Goal: Obtain resource: Download file/media

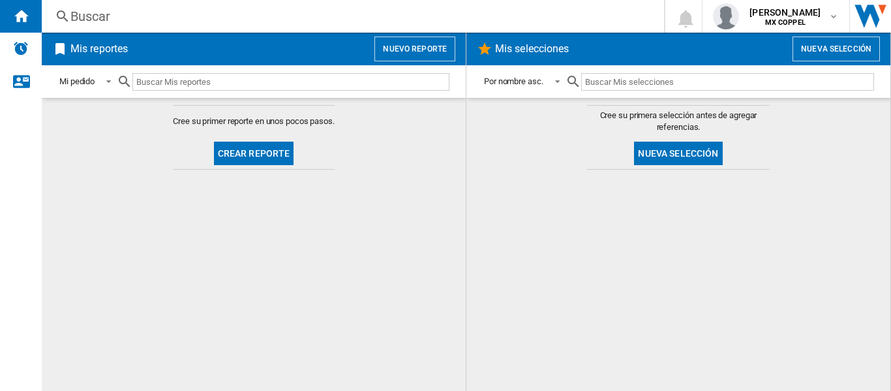
click at [233, 150] on button "Crear reporte" at bounding box center [254, 153] width 80 height 23
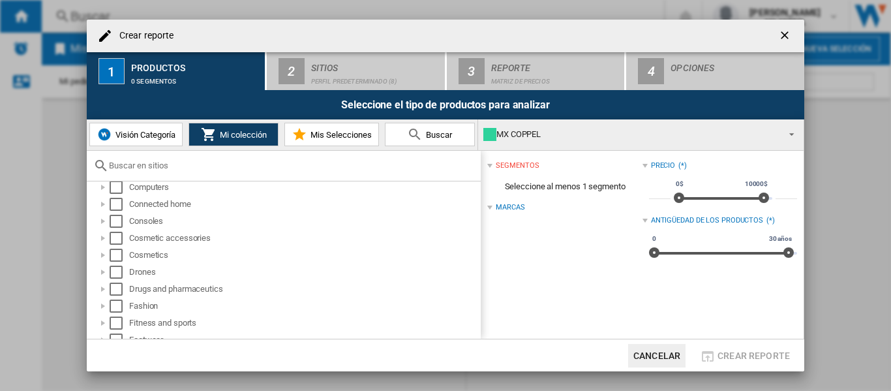
scroll to position [261, 0]
click at [150, 170] on input "text" at bounding box center [291, 165] width 365 height 10
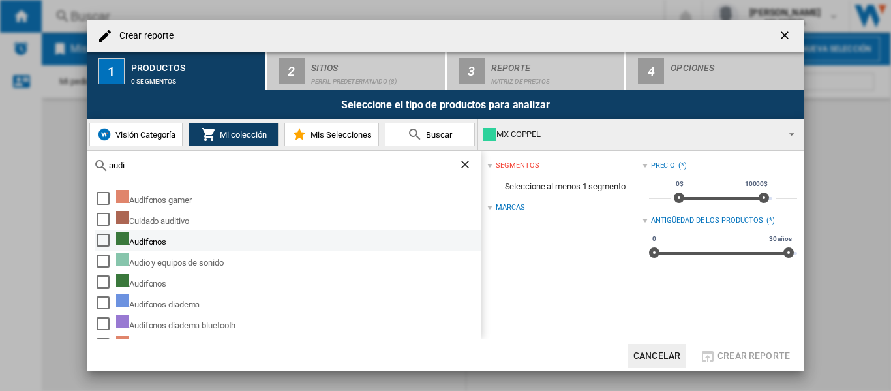
click at [149, 246] on div "Audifonos" at bounding box center [297, 240] width 363 height 17
click at [102, 237] on div "Select" at bounding box center [103, 240] width 13 height 13
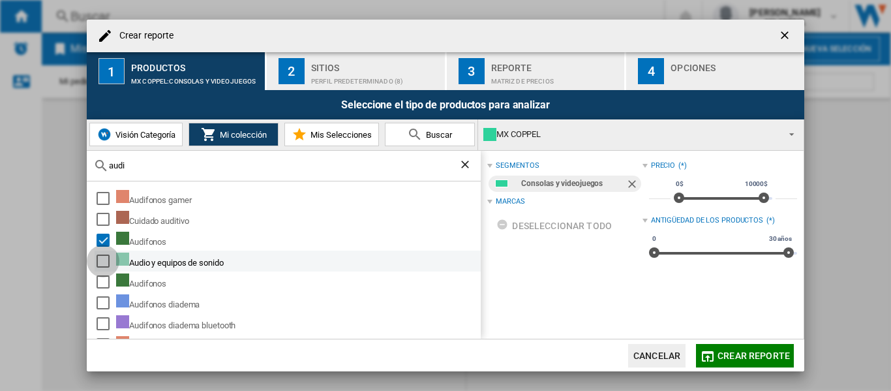
click at [98, 258] on div "Select" at bounding box center [103, 260] width 13 height 13
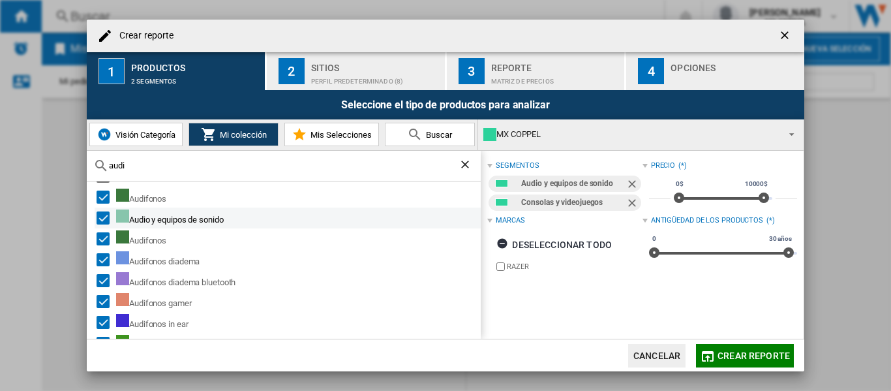
scroll to position [65, 0]
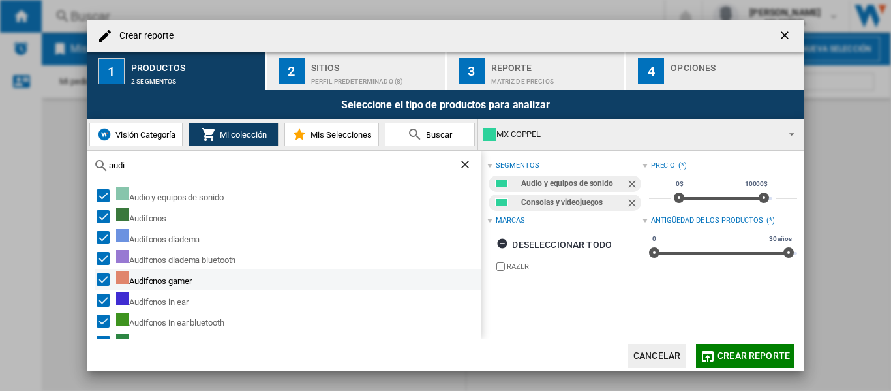
click at [98, 277] on div "Select" at bounding box center [103, 279] width 13 height 13
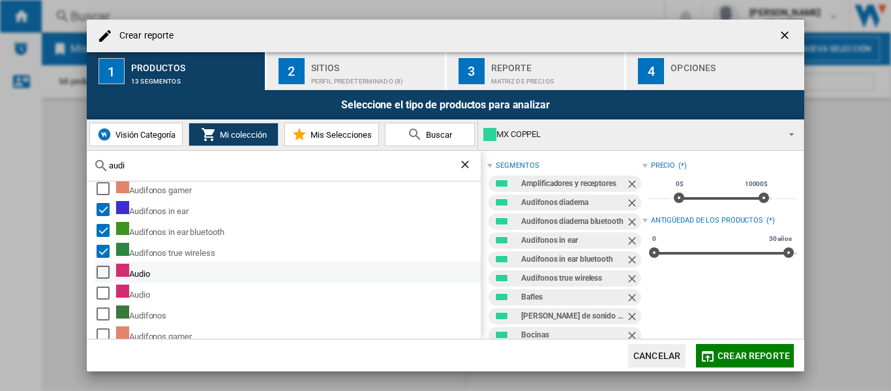
scroll to position [196, 0]
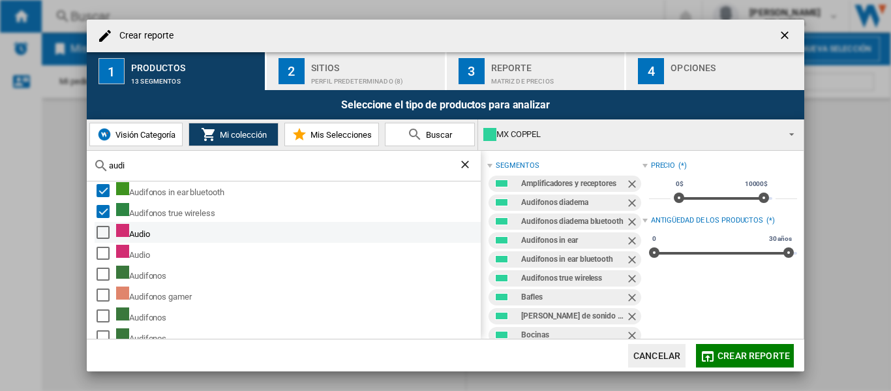
click at [104, 233] on div "Select" at bounding box center [103, 232] width 13 height 13
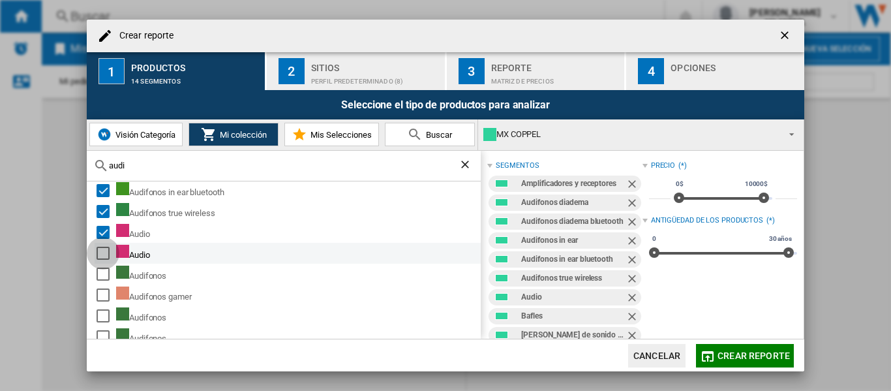
click at [105, 252] on div "Select" at bounding box center [103, 253] width 13 height 13
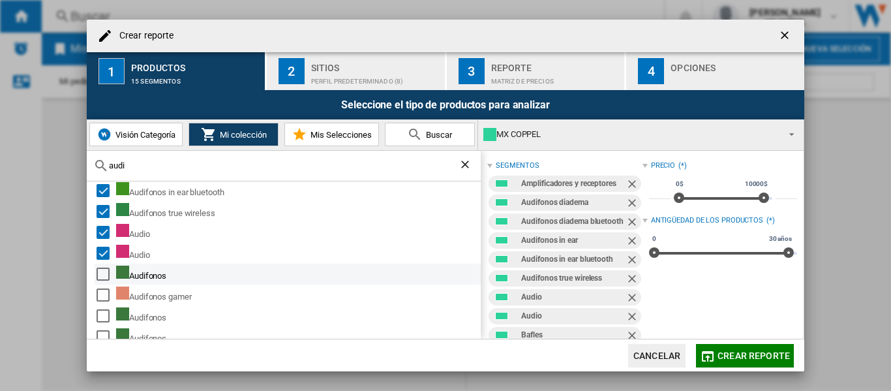
scroll to position [204, 0]
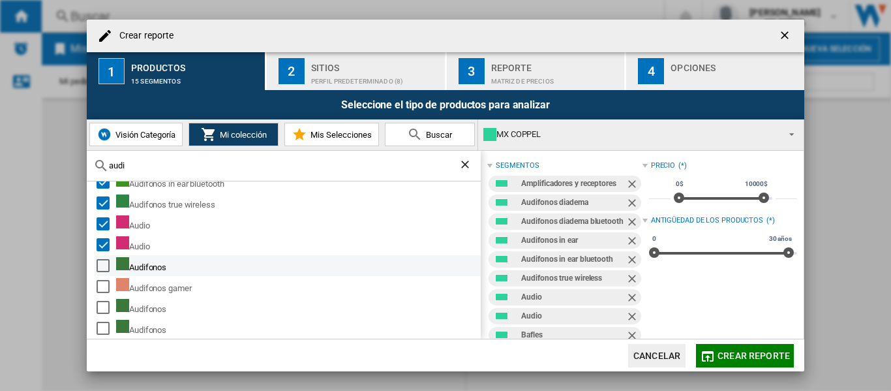
click at [97, 264] on div "Select" at bounding box center [103, 265] width 13 height 13
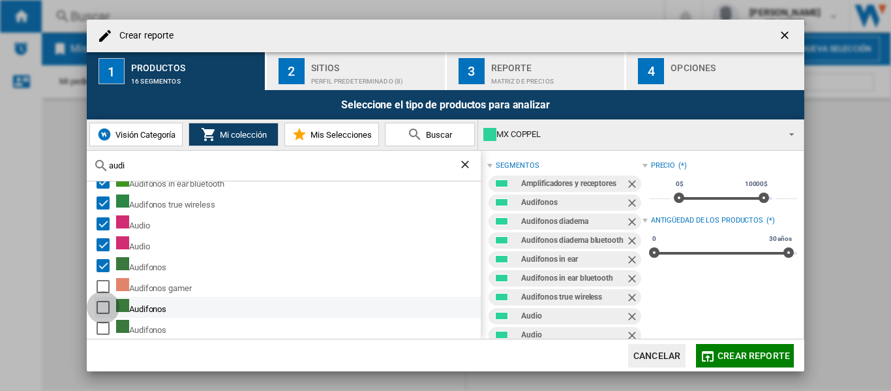
click at [106, 308] on div "Select" at bounding box center [103, 307] width 13 height 13
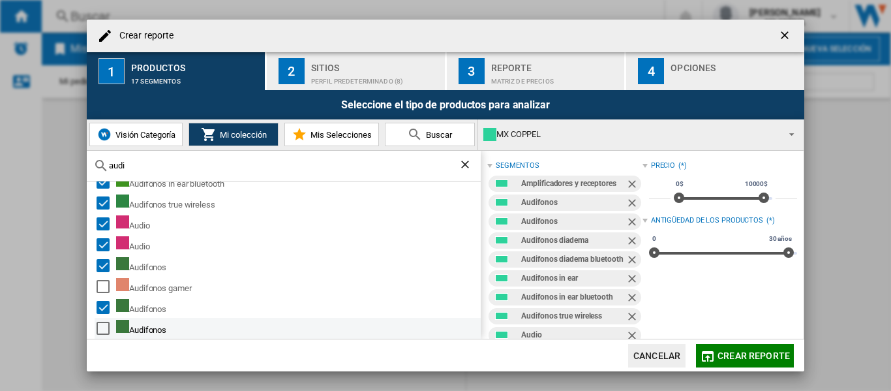
click at [102, 328] on div "Select" at bounding box center [103, 328] width 13 height 13
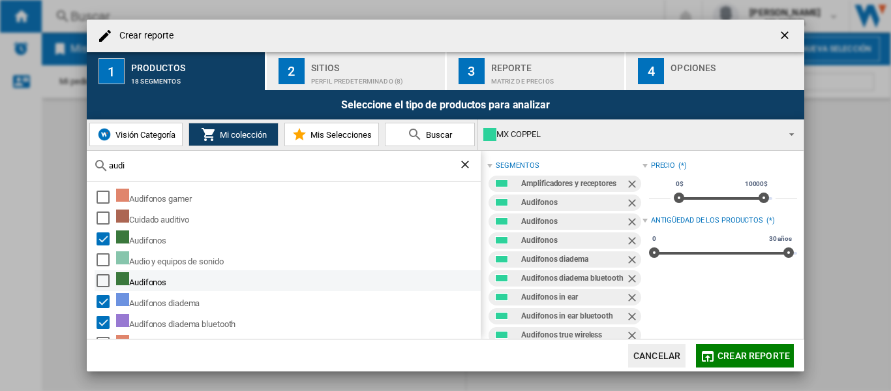
scroll to position [0, 0]
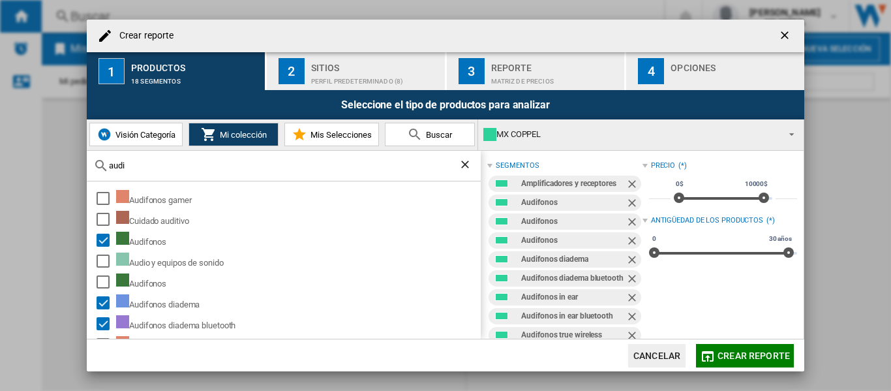
click at [136, 172] on div "audi" at bounding box center [284, 166] width 394 height 31
click at [134, 165] on input "audi" at bounding box center [284, 165] width 350 height 10
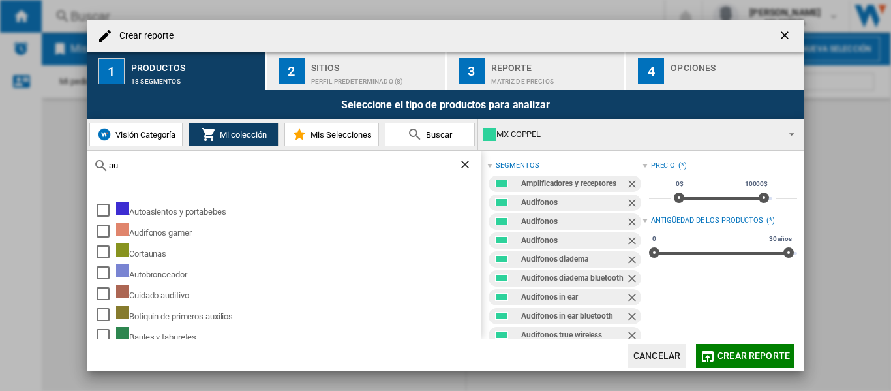
type input "a"
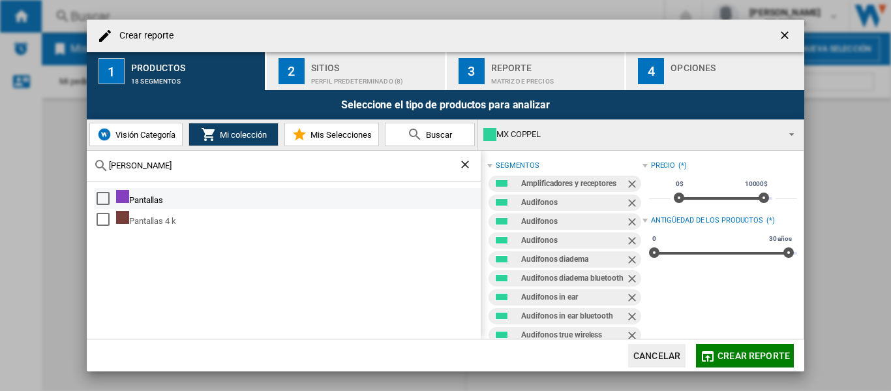
type input "[PERSON_NAME]"
click at [102, 192] on div "Select" at bounding box center [103, 198] width 13 height 13
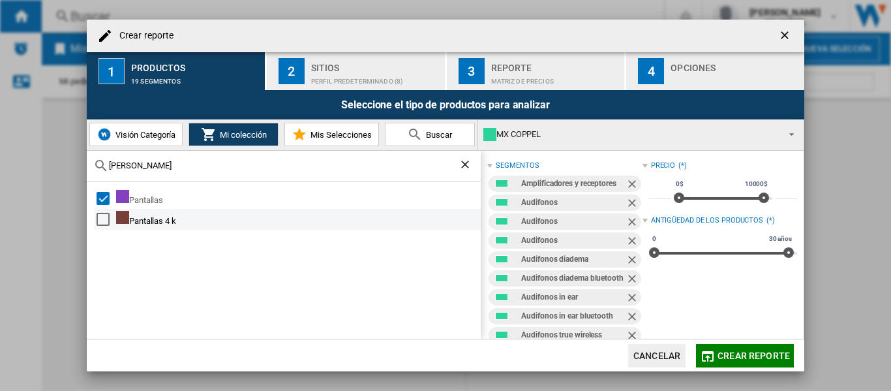
click at [101, 221] on div "Select" at bounding box center [103, 219] width 13 height 13
click at [339, 232] on div "Pantallas Pantallas 4 k" at bounding box center [284, 259] width 394 height 157
click at [344, 72] on div "Perfil predeterminado (8)" at bounding box center [375, 78] width 129 height 14
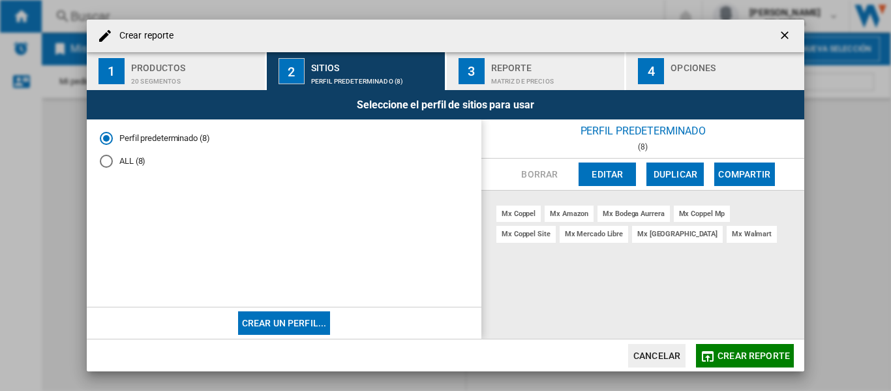
click at [586, 76] on div "Matriz de precios" at bounding box center [555, 78] width 129 height 14
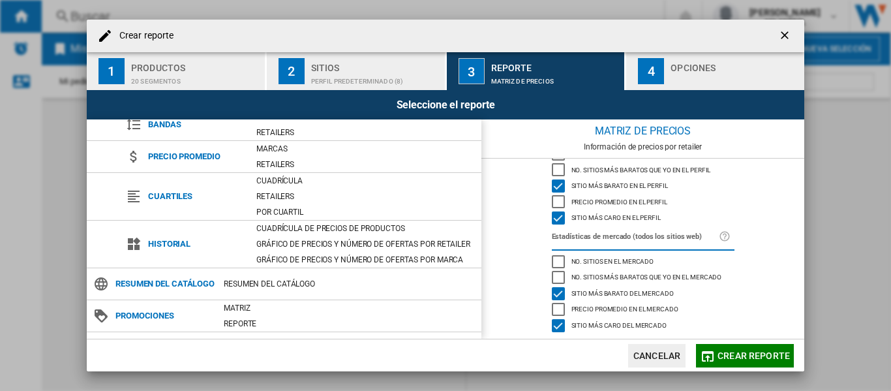
scroll to position [132, 0]
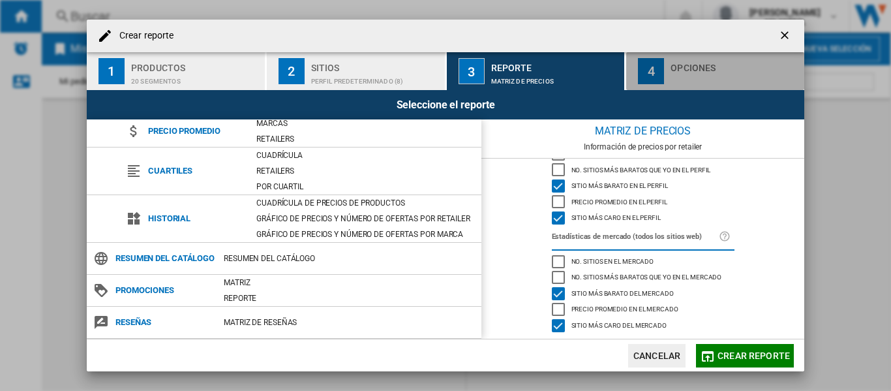
click at [669, 82] on button "4 Opciones" at bounding box center [715, 71] width 178 height 38
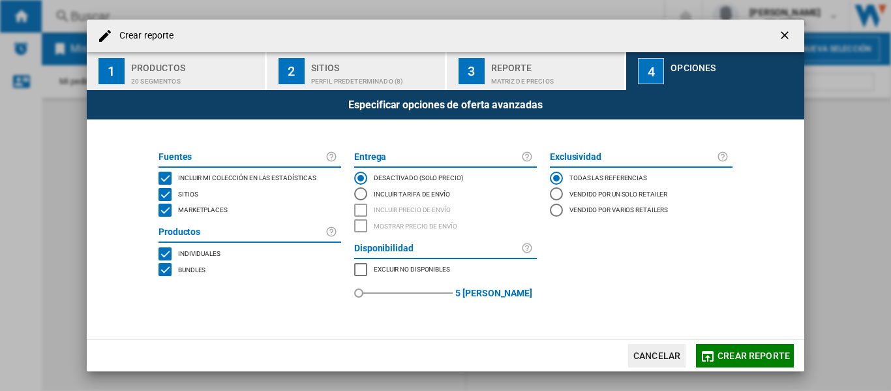
click at [361, 268] on div "MARKETPLACES" at bounding box center [360, 269] width 13 height 13
click at [717, 345] on button "Crear reporte" at bounding box center [745, 355] width 98 height 23
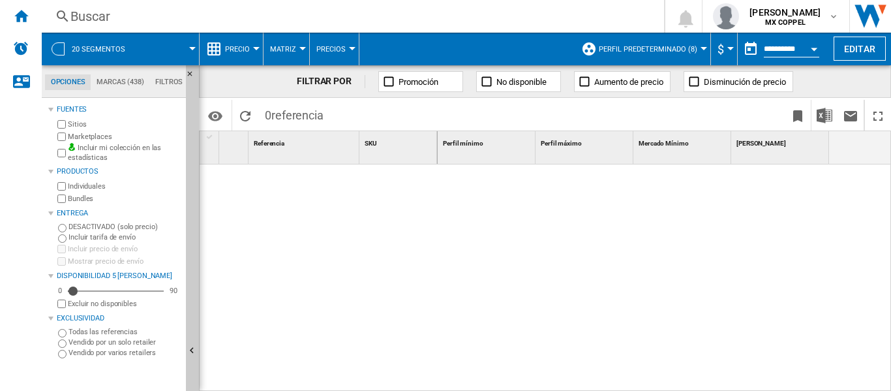
click at [191, 48] on div at bounding box center [192, 48] width 7 height 3
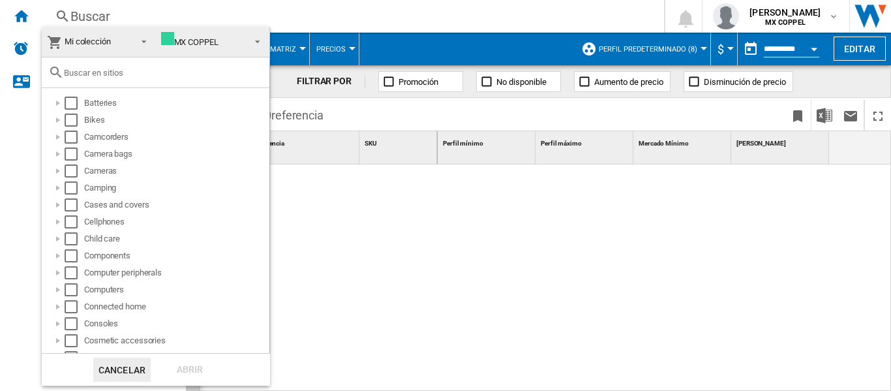
click at [246, 36] on span at bounding box center [254, 40] width 16 height 18
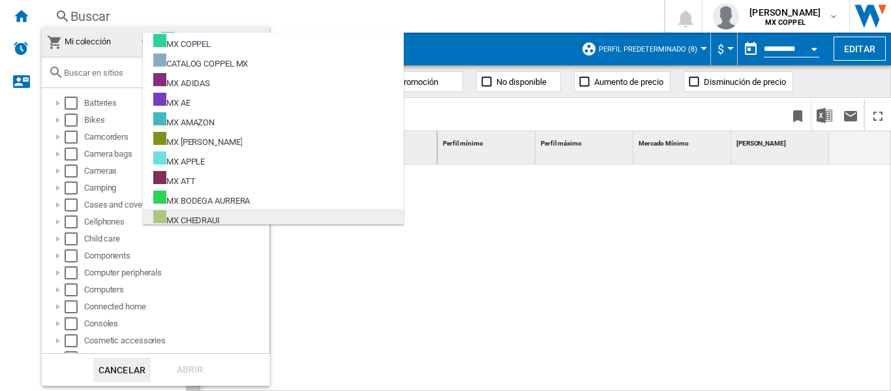
scroll to position [130, 0]
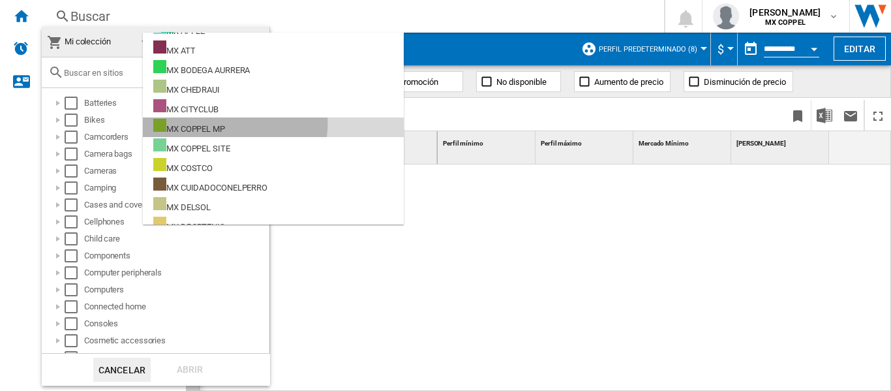
click at [235, 123] on md-option "MX COPPEL MP" at bounding box center [273, 127] width 261 height 20
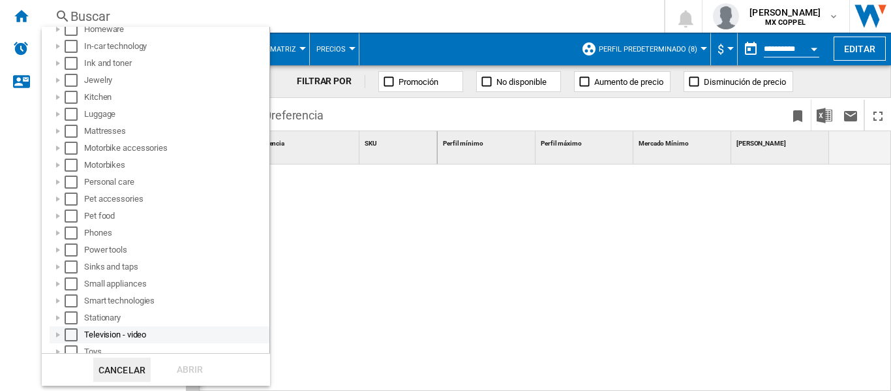
scroll to position [326, 0]
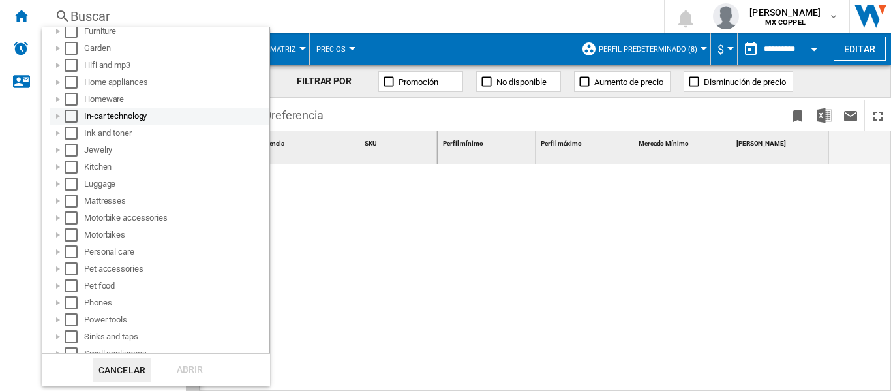
click at [70, 115] on div "Select" at bounding box center [71, 116] width 13 height 13
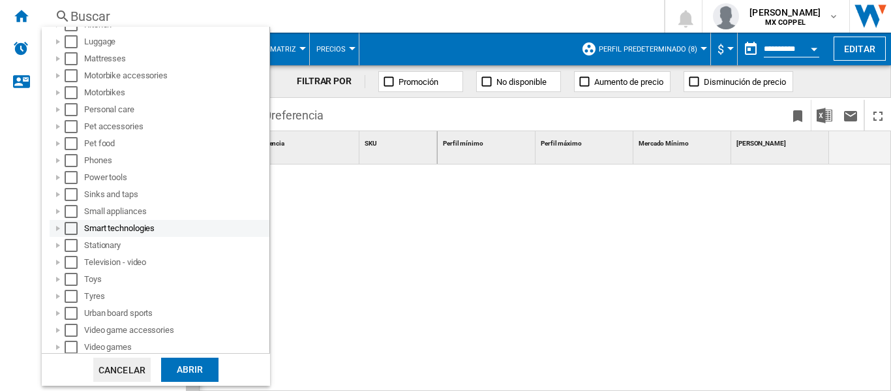
scroll to position [471, 0]
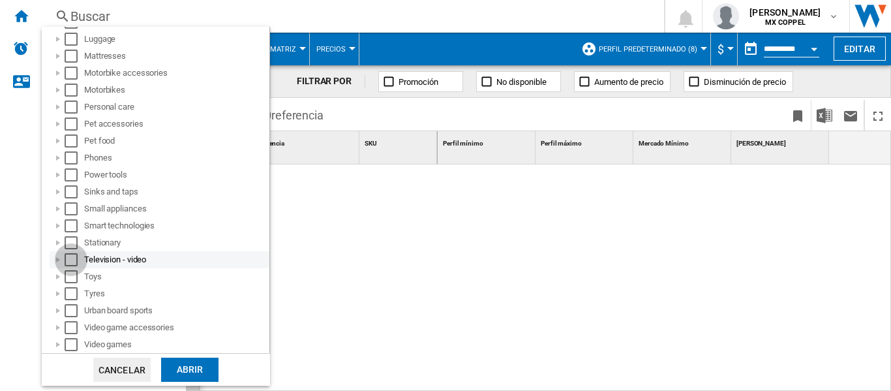
click at [71, 258] on div "Select" at bounding box center [71, 259] width 13 height 13
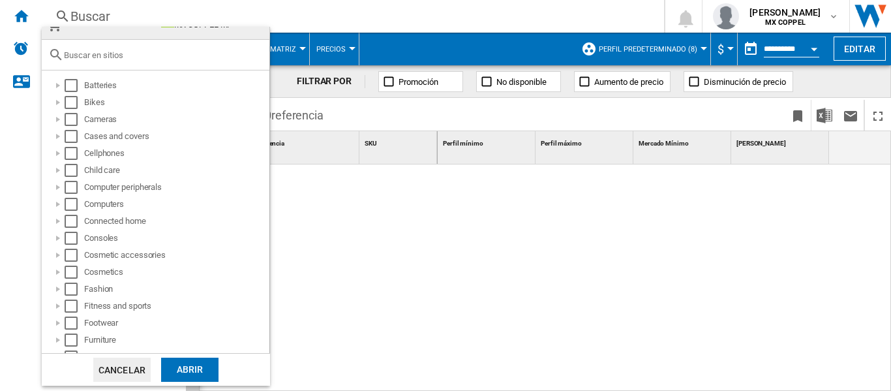
scroll to position [0, 0]
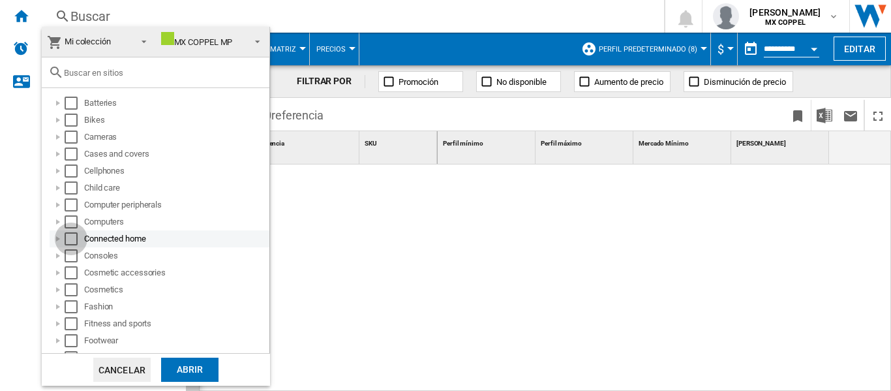
click at [70, 241] on div "Select" at bounding box center [71, 238] width 13 height 13
click at [92, 74] on input "text" at bounding box center [163, 73] width 199 height 10
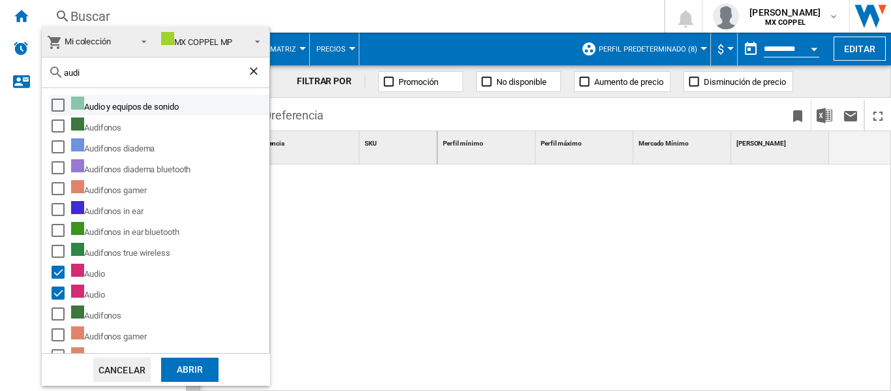
type input "audi"
click at [57, 101] on div "Select" at bounding box center [58, 105] width 13 height 13
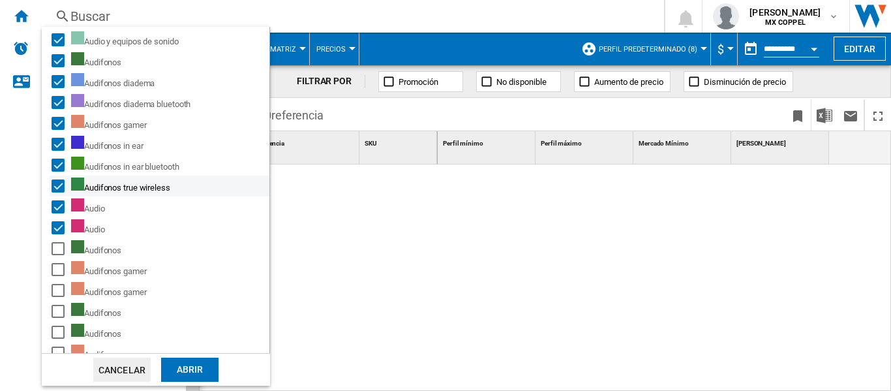
scroll to position [76, 0]
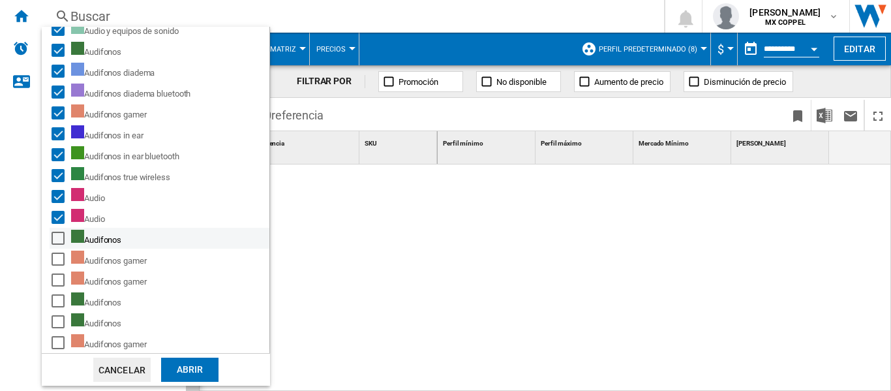
click at [55, 237] on div "Select" at bounding box center [58, 238] width 13 height 13
click at [57, 300] on div "Select" at bounding box center [58, 300] width 13 height 13
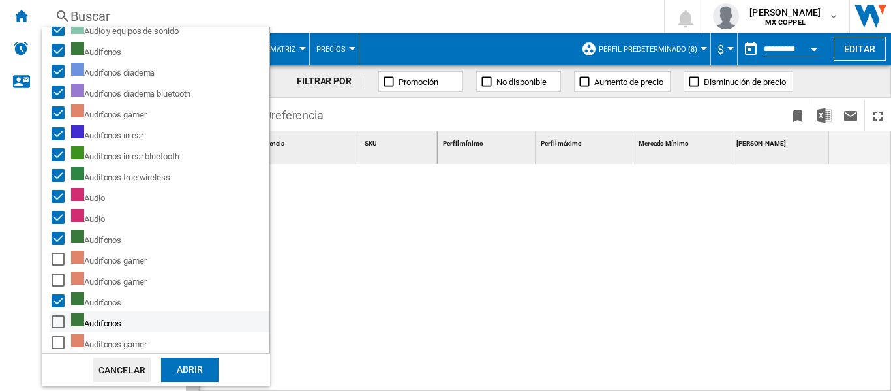
click at [56, 325] on div "Select" at bounding box center [58, 321] width 13 height 13
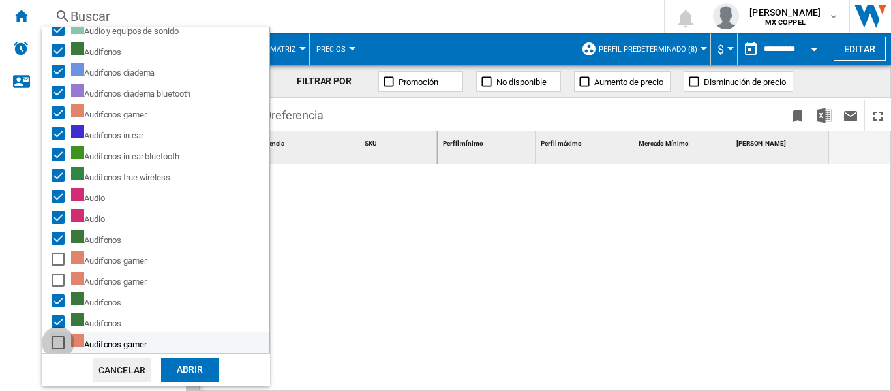
click at [58, 346] on div "Select" at bounding box center [58, 342] width 13 height 13
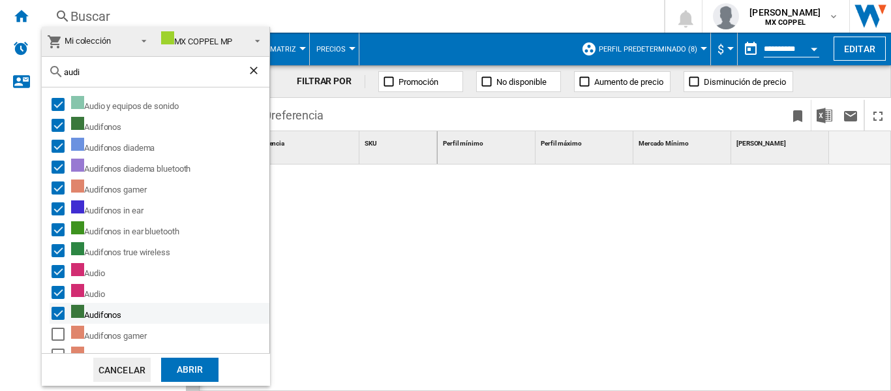
scroll to position [0, 0]
click at [179, 367] on div "Abrir" at bounding box center [189, 370] width 57 height 24
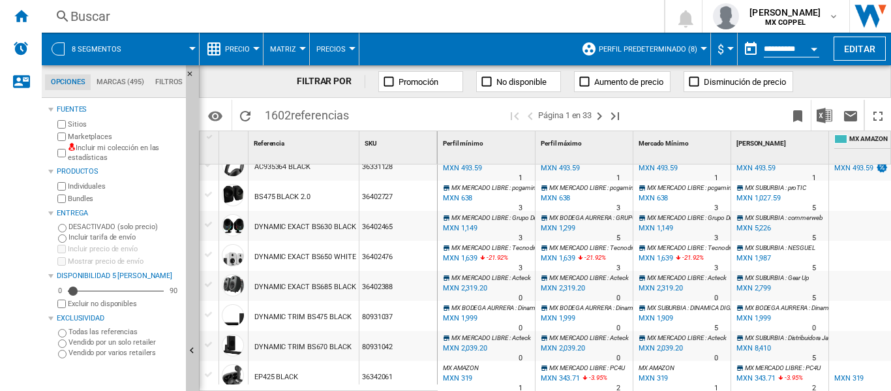
scroll to position [261, 0]
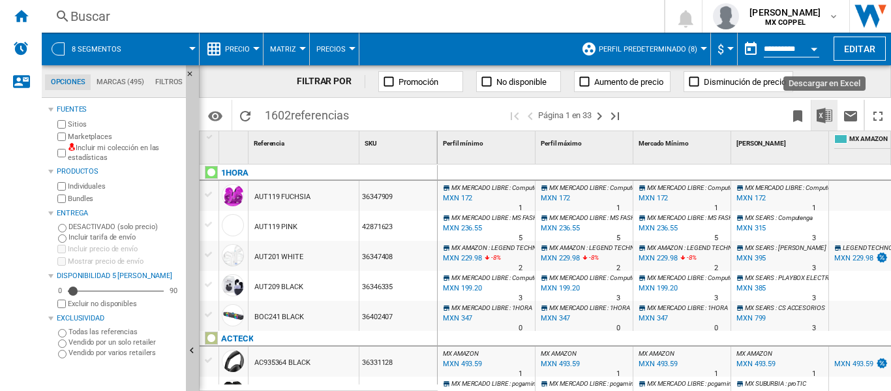
click at [828, 115] on img "Descargar en Excel" at bounding box center [825, 116] width 16 height 16
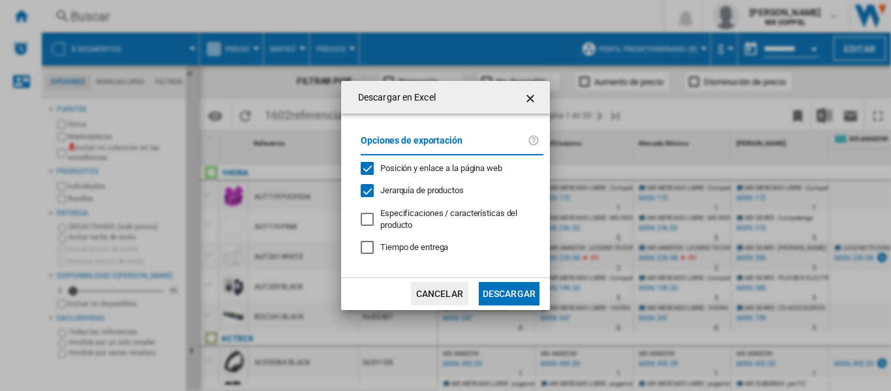
click at [517, 294] on button "Descargar" at bounding box center [509, 293] width 61 height 23
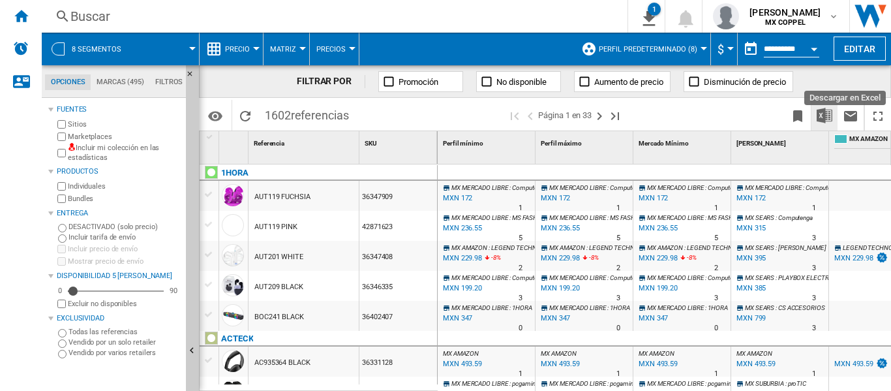
click at [819, 117] on img "Descargar en Excel" at bounding box center [825, 116] width 16 height 16
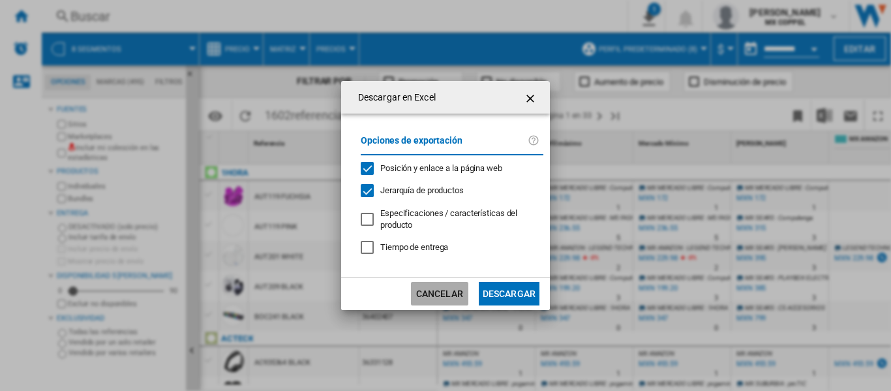
click at [436, 291] on button "Cancelar" at bounding box center [439, 293] width 57 height 23
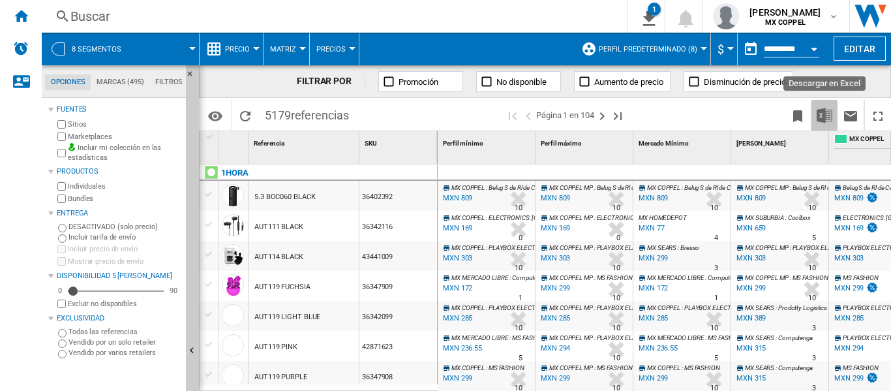
click at [823, 111] on img "Descargar en Excel" at bounding box center [825, 116] width 16 height 16
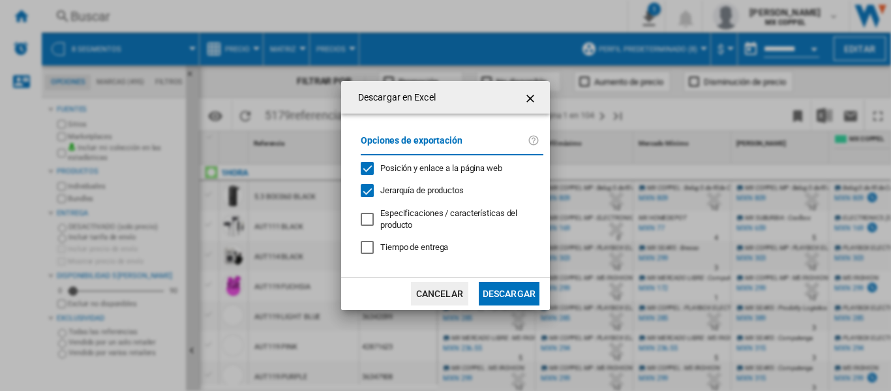
click at [489, 285] on button "Descargar" at bounding box center [509, 293] width 61 height 23
